Goal: Task Accomplishment & Management: Use online tool/utility

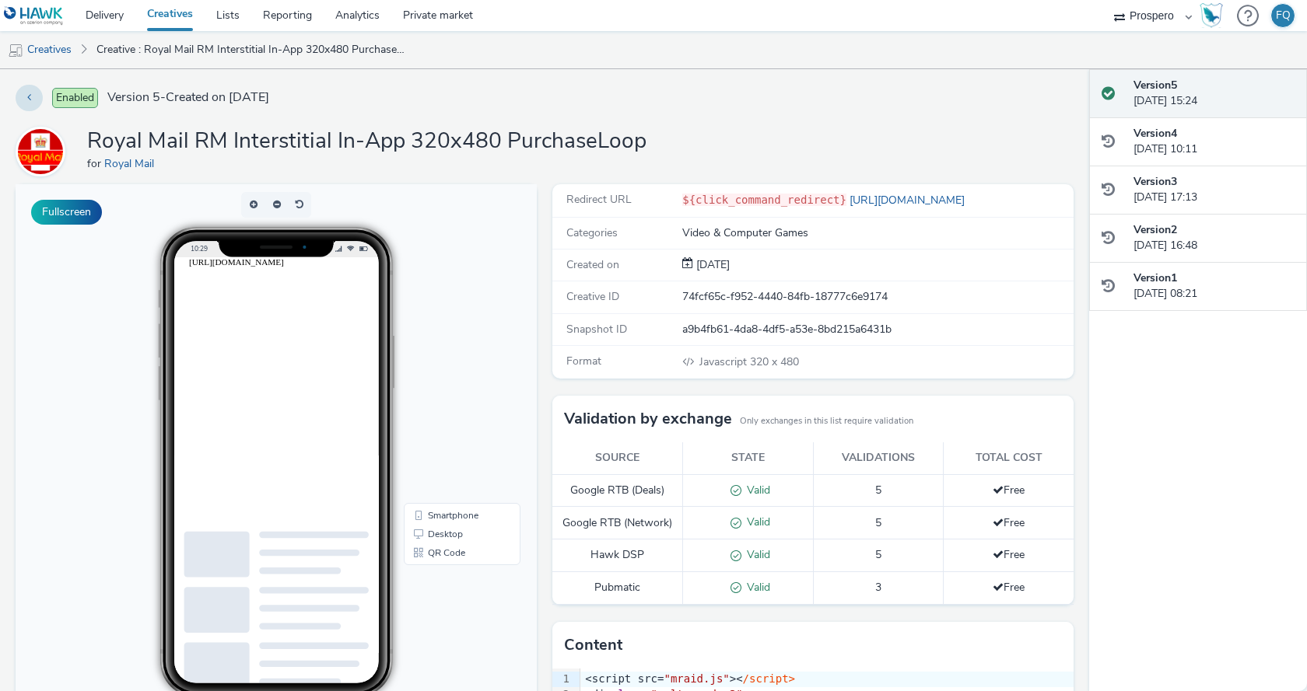
scroll to position [228, 0]
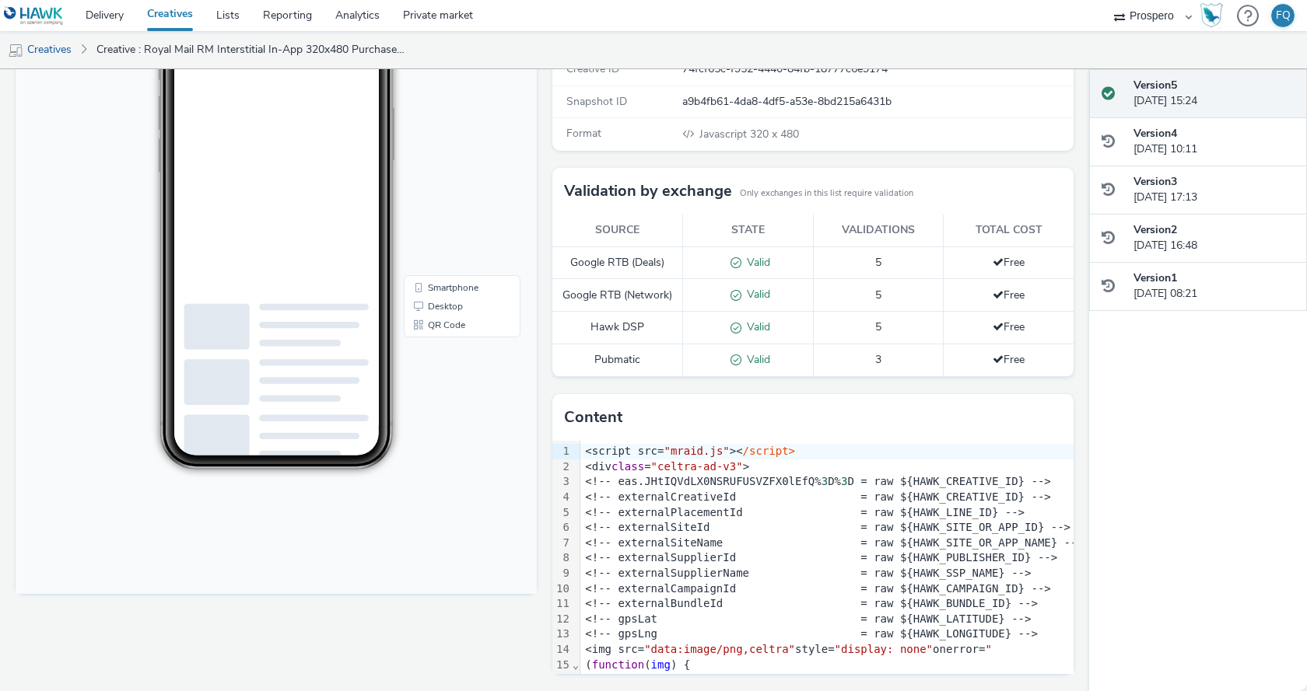
click at [639, 265] on td "Google RTB (Deals)" at bounding box center [617, 263] width 131 height 33
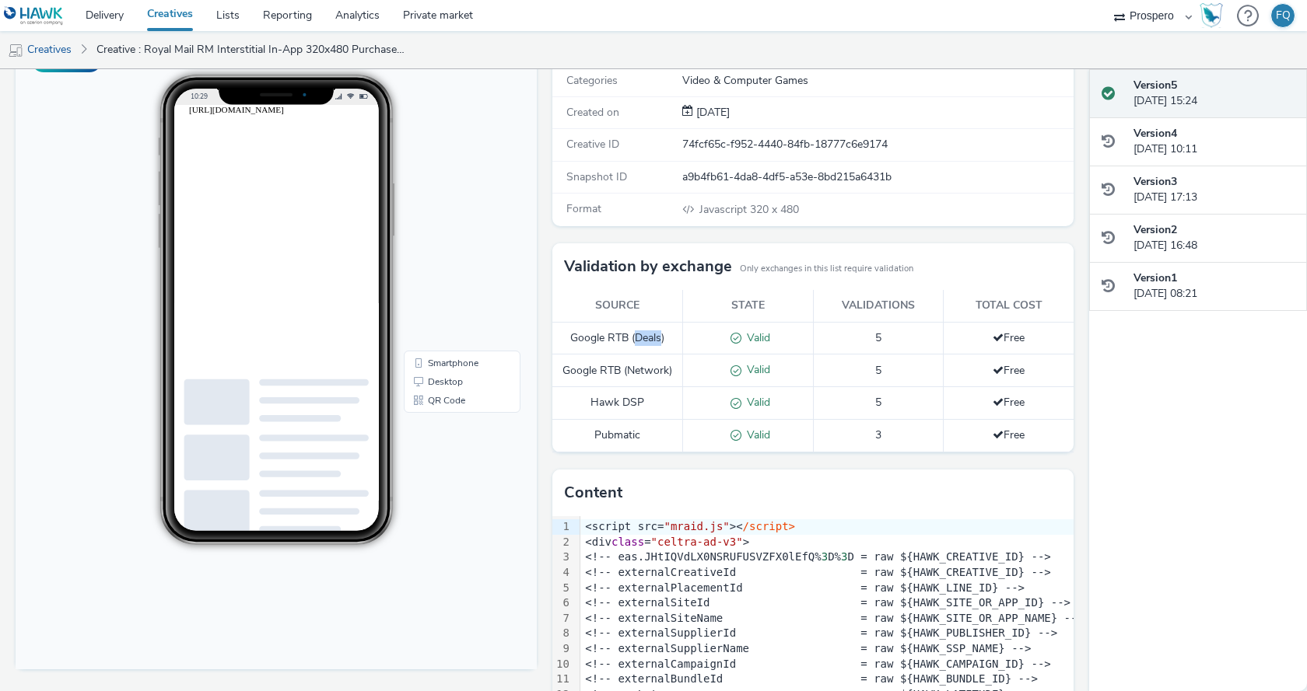
scroll to position [152, 0]
click at [1011, 184] on div "a9b4fb61-4da8-4df5-a53e-8bd215a6431b" at bounding box center [877, 178] width 390 height 16
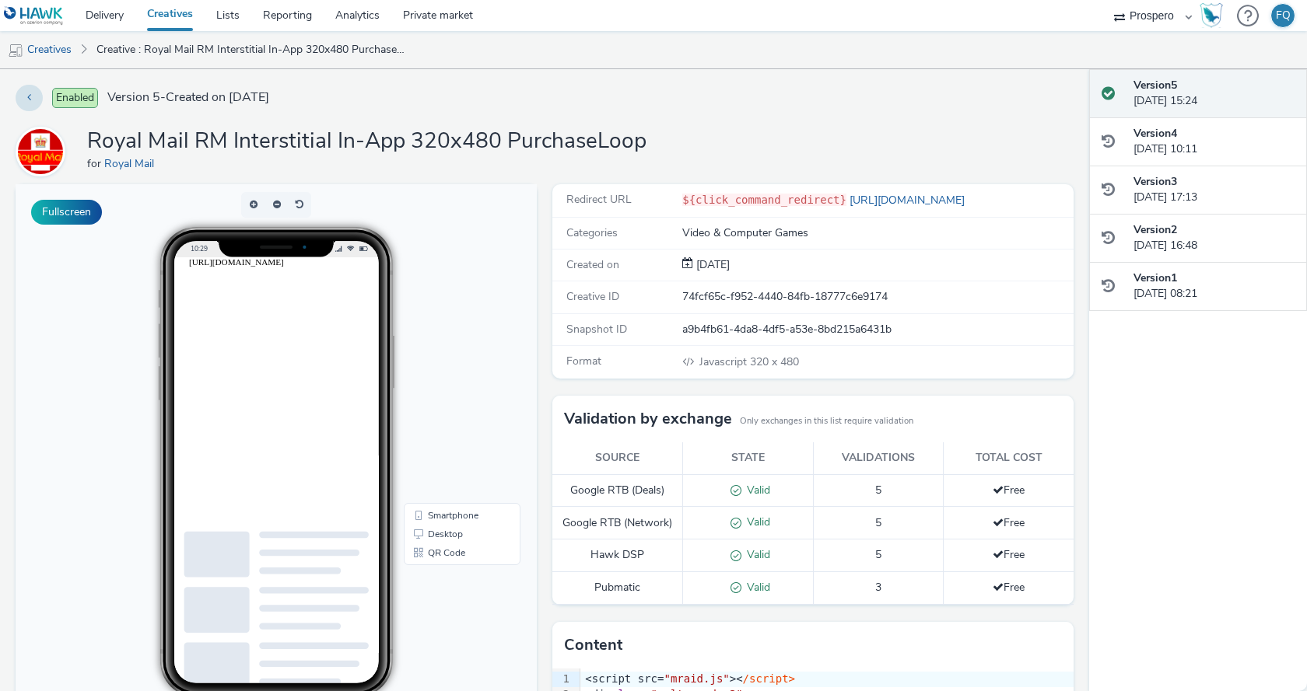
drag, startPoint x: 787, startPoint y: 107, endPoint x: 697, endPoint y: 102, distance: 90.4
click at [697, 102] on div "Enabled Version 5 - Created on [DATE]" at bounding box center [545, 98] width 1058 height 26
click at [907, 194] on link "[URL][DOMAIN_NAME]" at bounding box center [908, 200] width 124 height 15
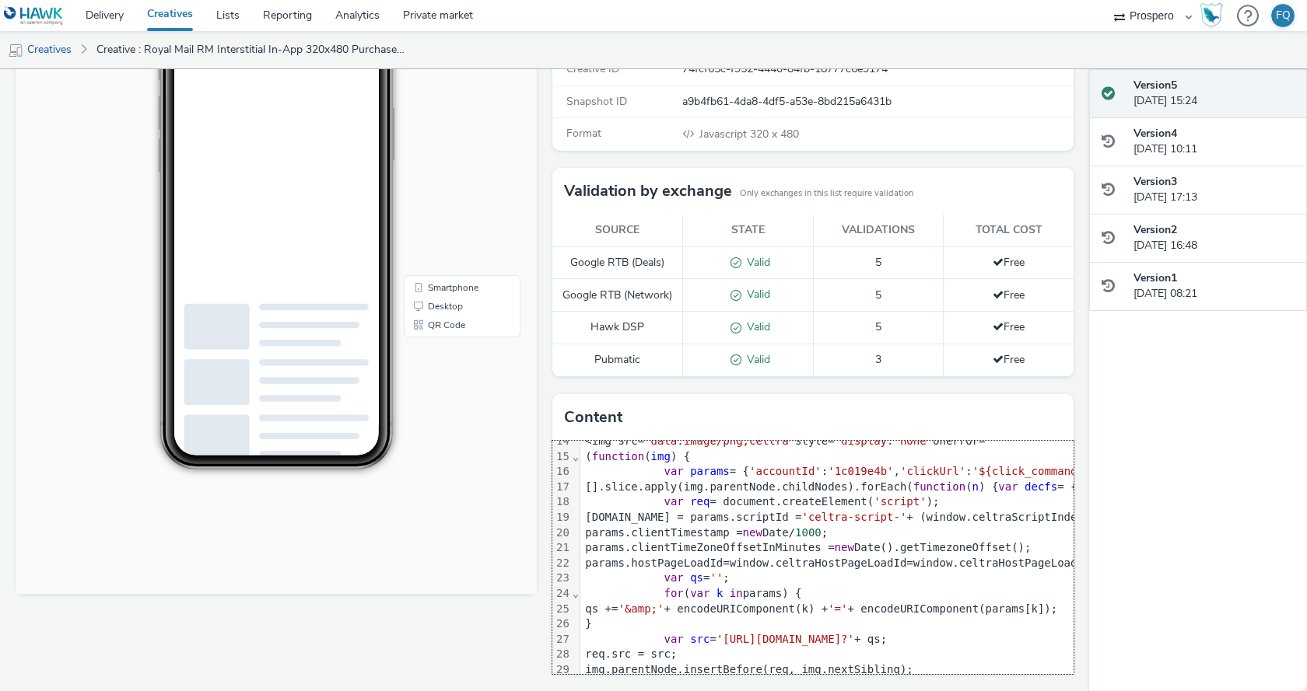
scroll to position [288, 0]
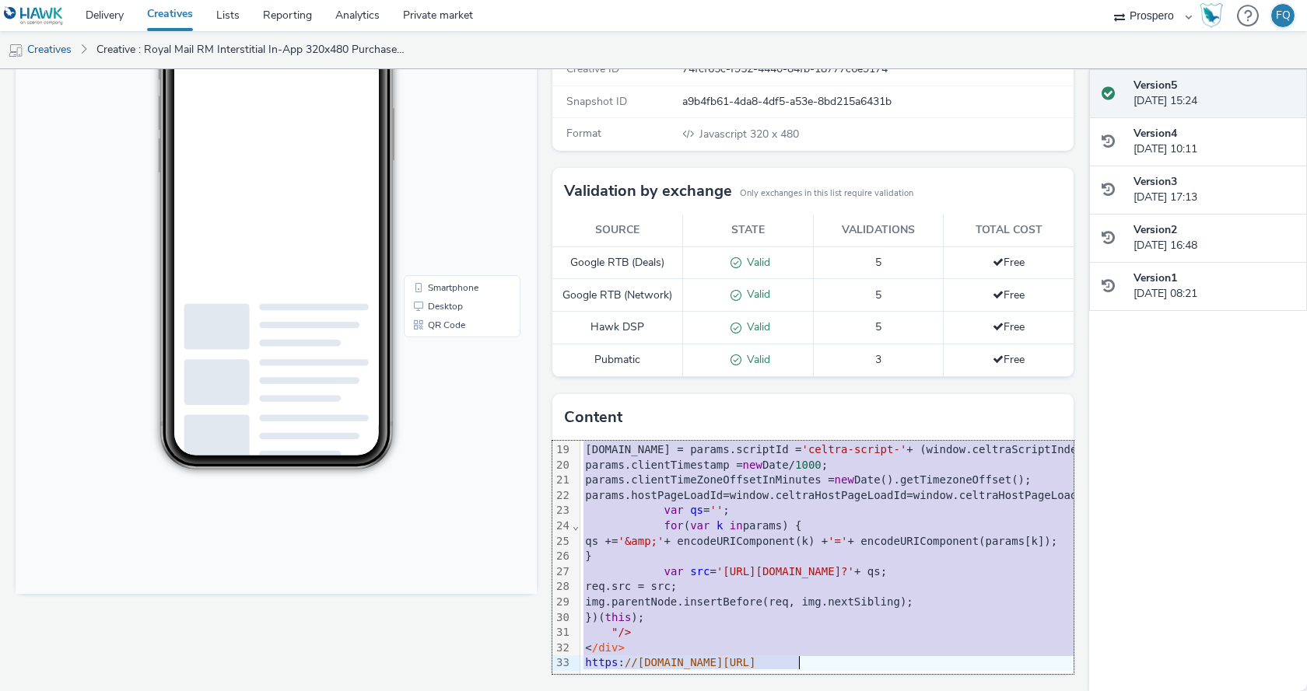
copy div "<script src= "mraid.js" >< /script> <div class = "celtra-ad-v3" > <!-- eas.JHtI…"
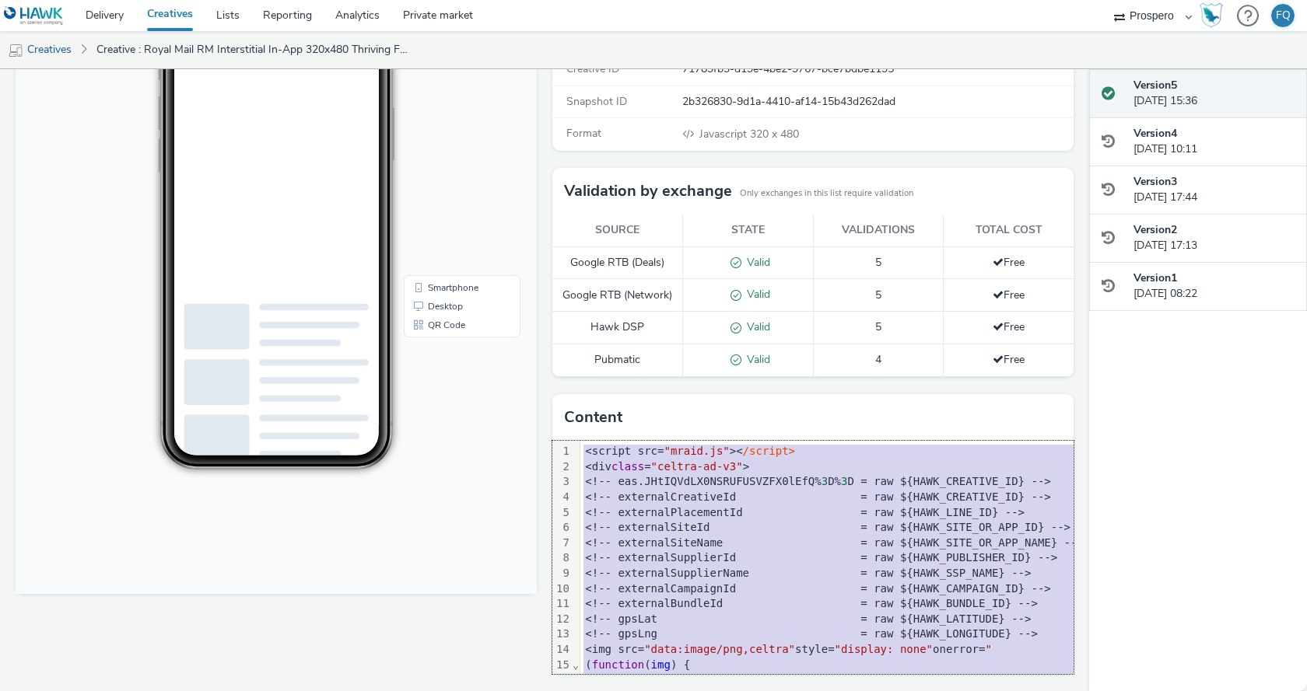
copy div "<script src= "mraid.js" >< /script> <div class = "celtra-ad-v3" > <!-- eas.JHtI…"
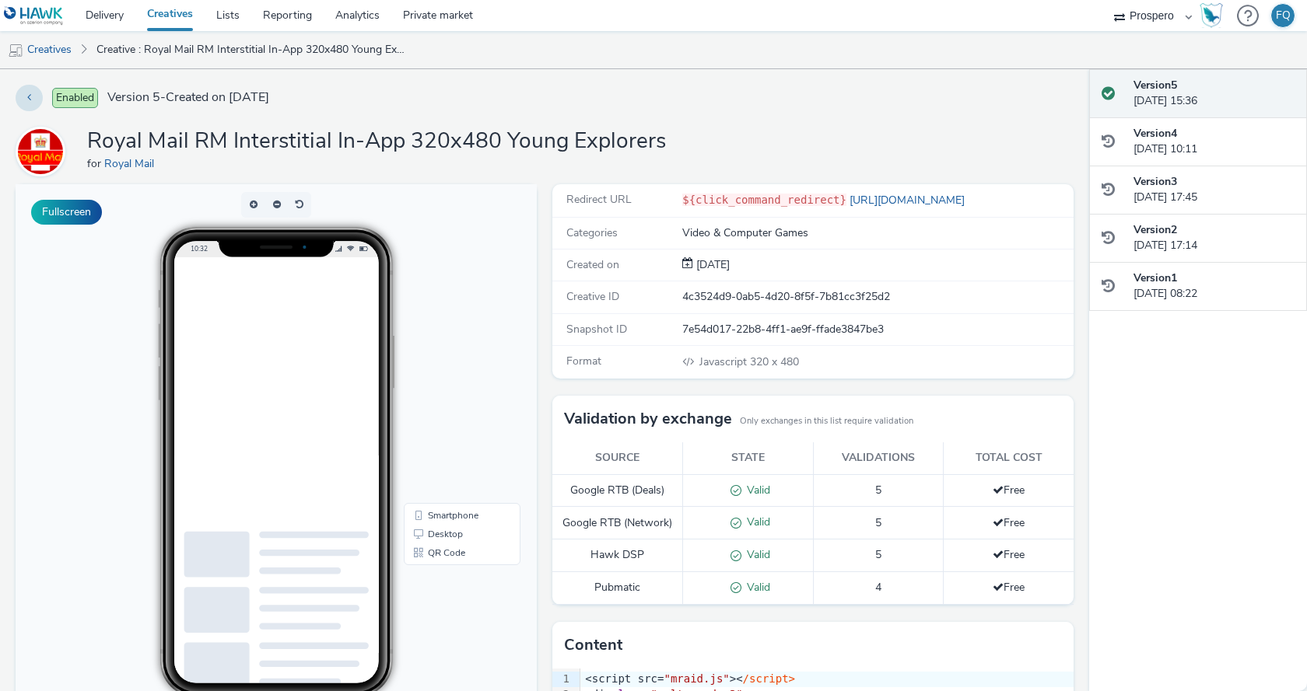
scroll to position [228, 0]
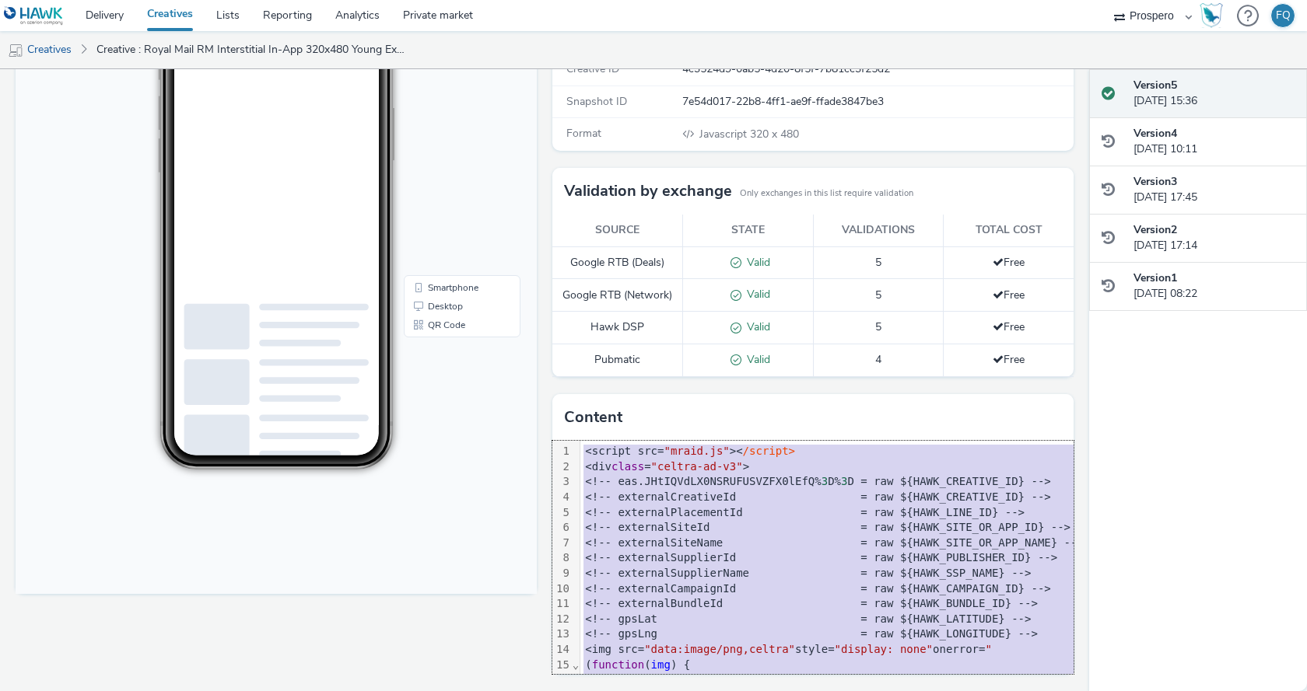
copy div "<script src= "mraid.js" >< /script> <div class = "celtra-ad-v3" > <!-- eas.JHtI…"
